Goal: Transaction & Acquisition: Download file/media

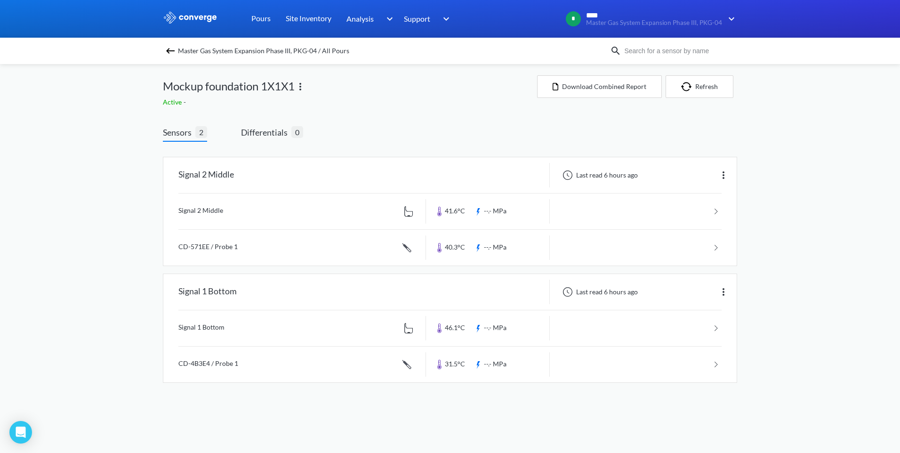
click at [399, 88] on div "Mockup foundation 1X1X1" at bounding box center [350, 86] width 374 height 22
click at [688, 83] on img "button" at bounding box center [688, 86] width 14 height 9
click at [706, 209] on link at bounding box center [449, 212] width 543 height 36
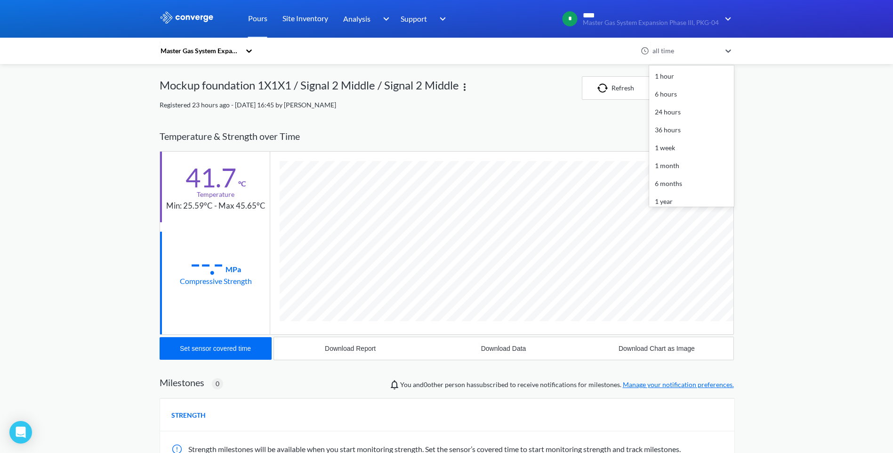
click at [728, 51] on icon at bounding box center [728, 50] width 9 height 9
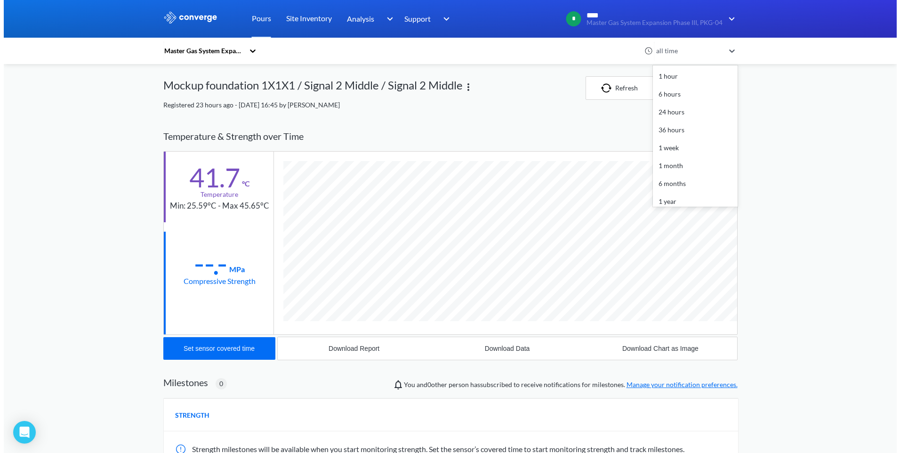
scroll to position [24, 0]
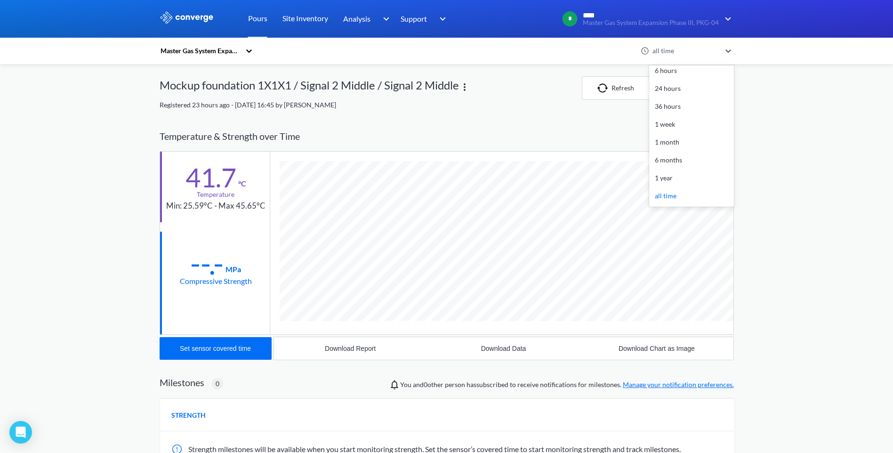
click at [801, 144] on div "MENU Master Gas System Expansion Phase III, PKG-04 Pours Site Inventory Analysi…" at bounding box center [446, 295] width 893 height 591
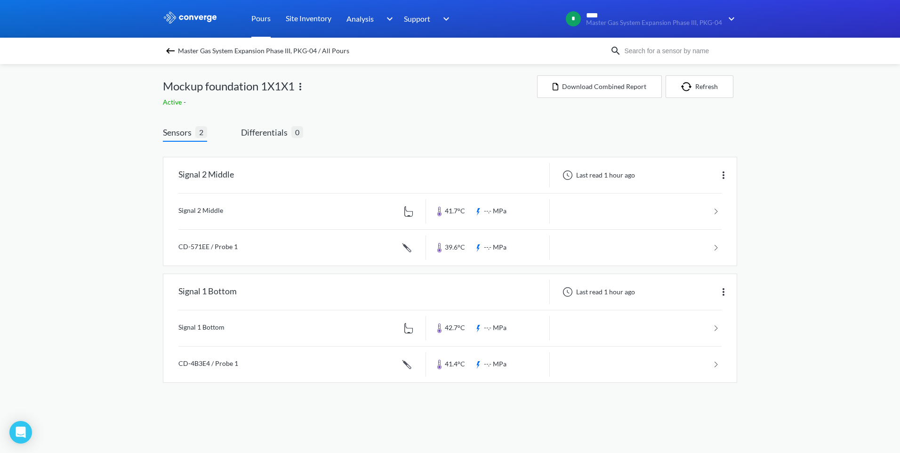
click at [266, 19] on link "Pours" at bounding box center [260, 19] width 19 height 38
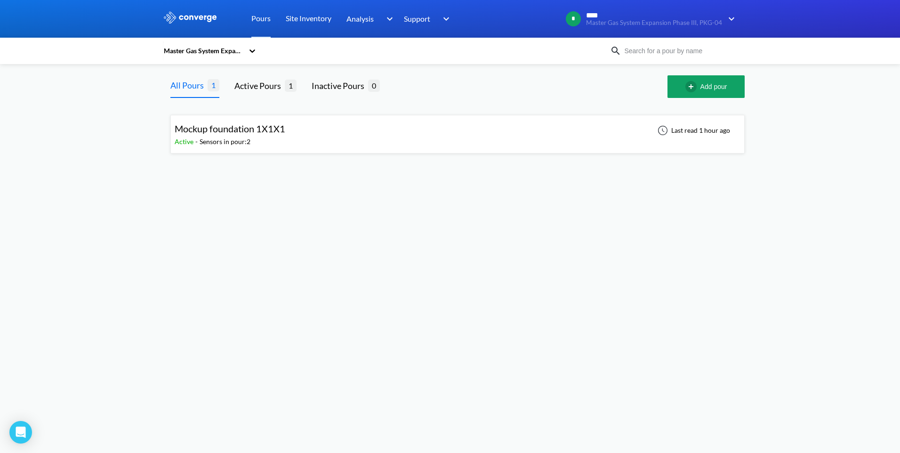
click at [521, 133] on div "Mockup foundation 1X1X1 Active - Sensors in pour: 2 Last read 1 hour ago" at bounding box center [458, 134] width 566 height 30
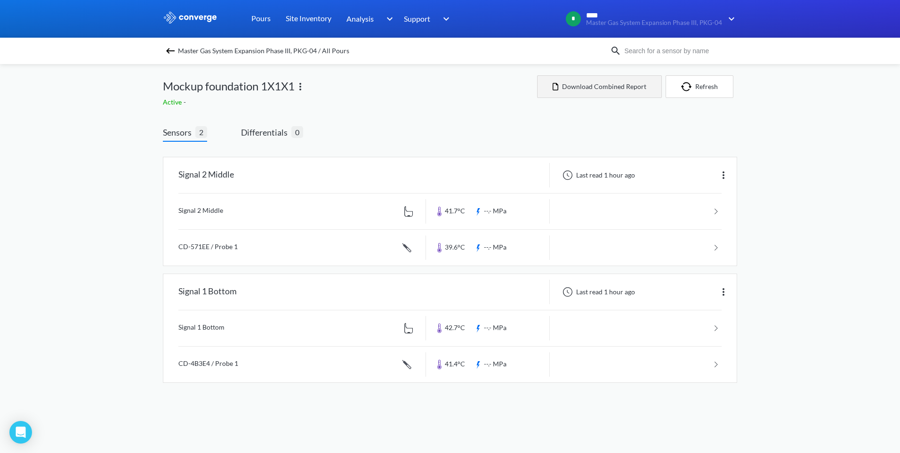
click at [580, 89] on button "Download Combined Report" at bounding box center [599, 86] width 125 height 23
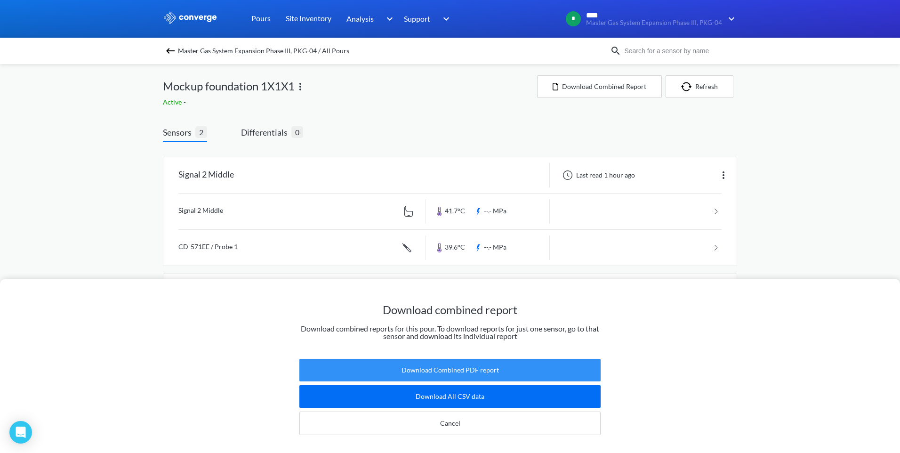
click at [450, 365] on button "Download Combined PDF report" at bounding box center [450, 370] width 301 height 23
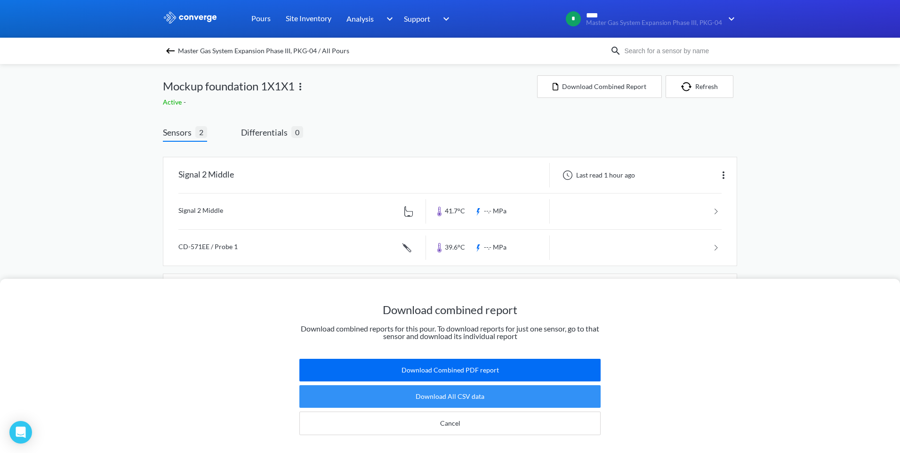
click at [459, 389] on button "Download All CSV data" at bounding box center [450, 396] width 301 height 23
